Goal: Task Accomplishment & Management: Manage account settings

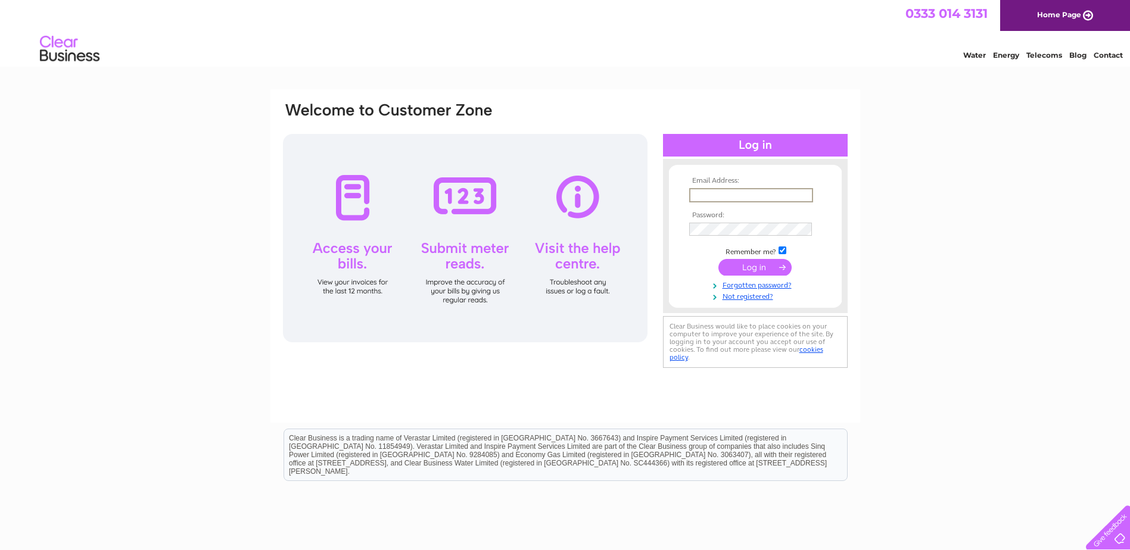
click at [749, 191] on input "text" at bounding box center [751, 195] width 124 height 14
type input "[EMAIL_ADDRESS][DOMAIN_NAME]"
click at [719, 220] on td at bounding box center [755, 229] width 138 height 19
click at [759, 268] on input "submit" at bounding box center [754, 267] width 73 height 17
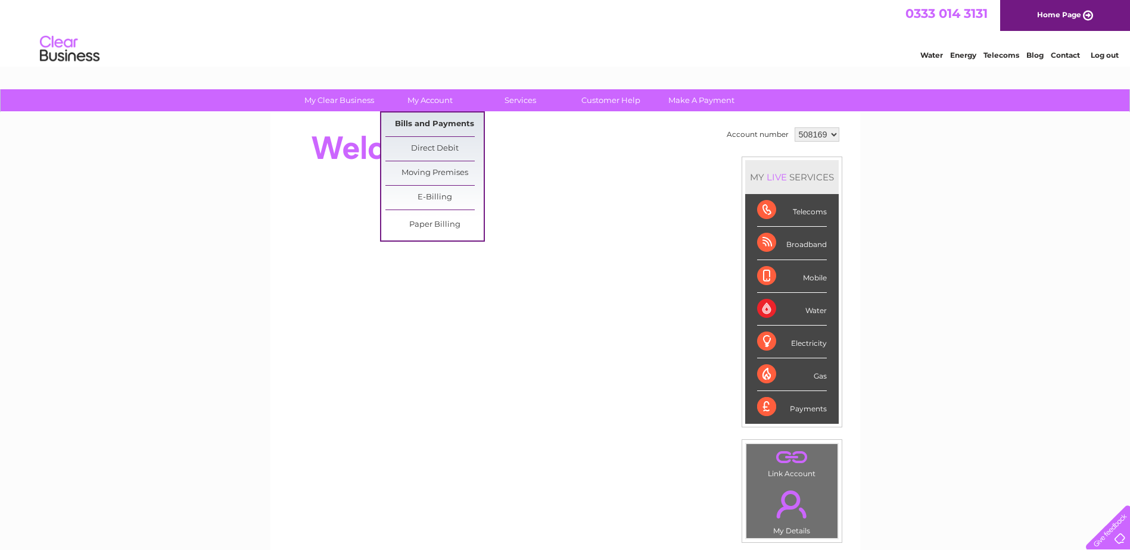
click at [418, 121] on link "Bills and Payments" at bounding box center [434, 125] width 98 height 24
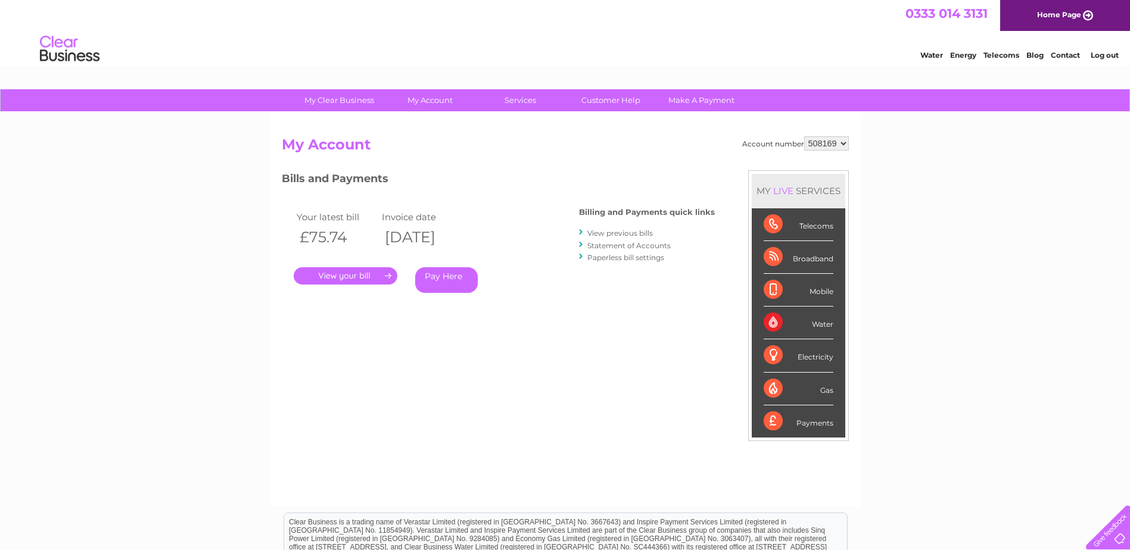
click at [353, 274] on link "." at bounding box center [346, 275] width 104 height 17
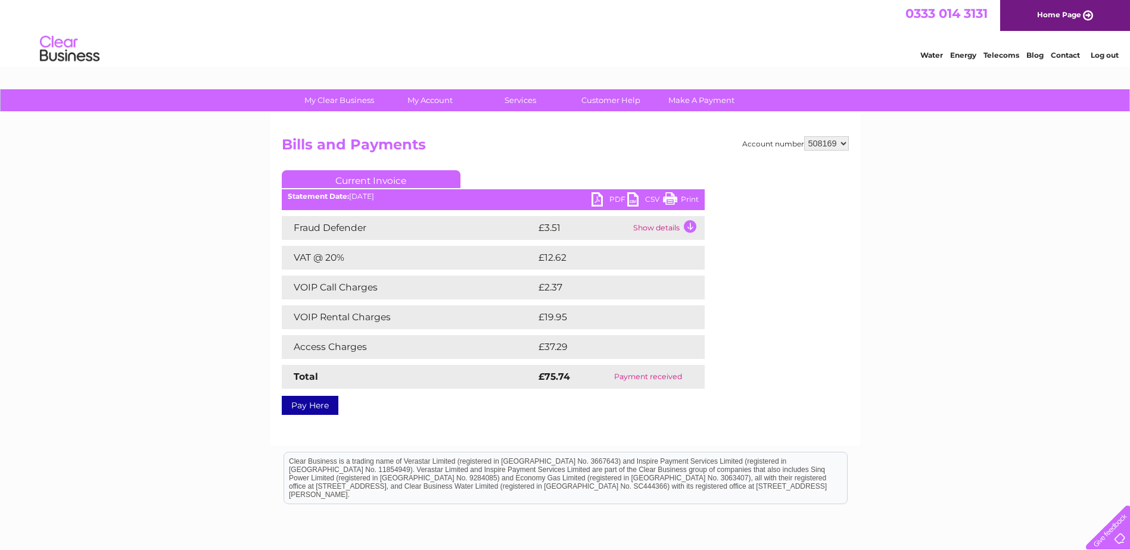
click at [678, 196] on link "Print" at bounding box center [681, 200] width 36 height 17
